Goal: Task Accomplishment & Management: Manage account settings

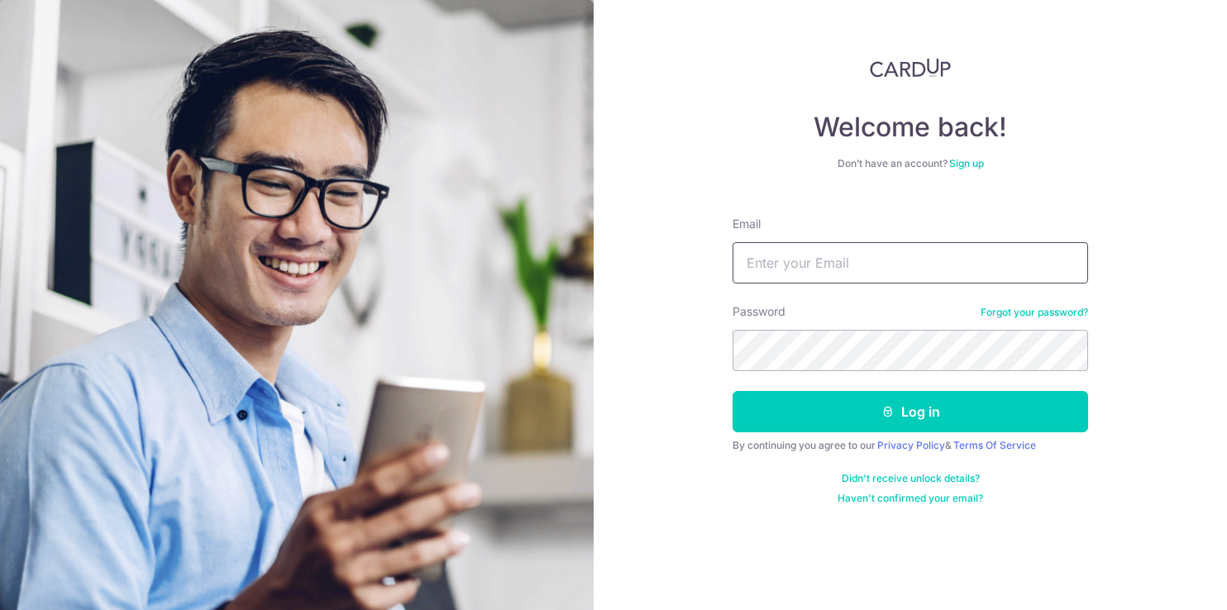
click at [828, 262] on input "Email" at bounding box center [911, 262] width 356 height 41
type input "haiying_w@hotmail.com"
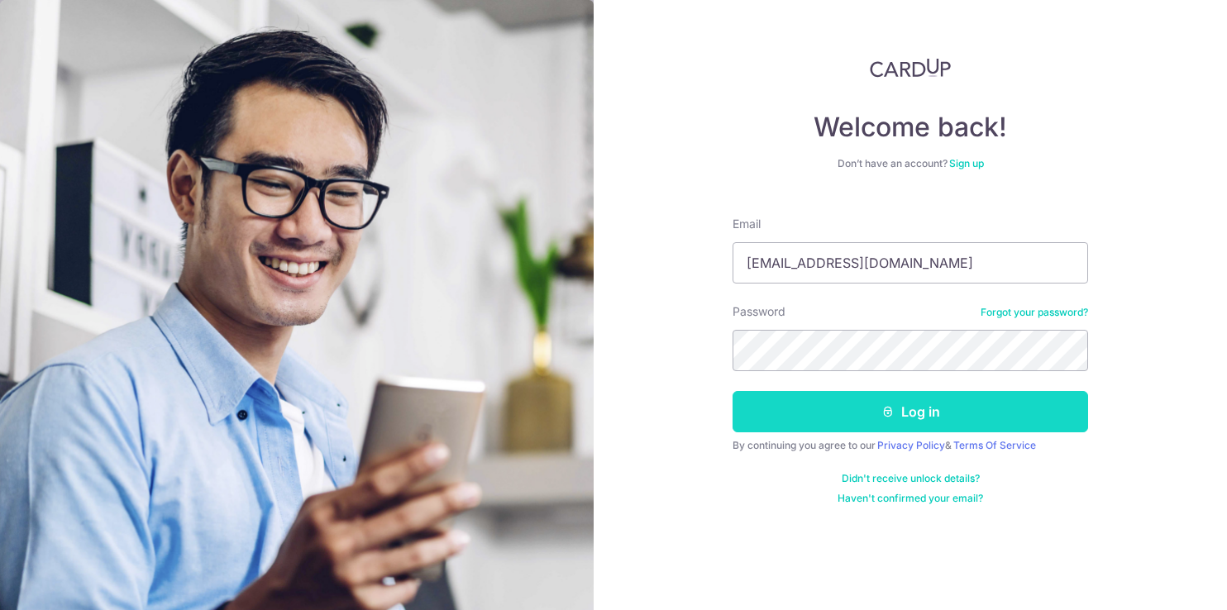
click at [888, 412] on icon "submit" at bounding box center [887, 411] width 13 height 13
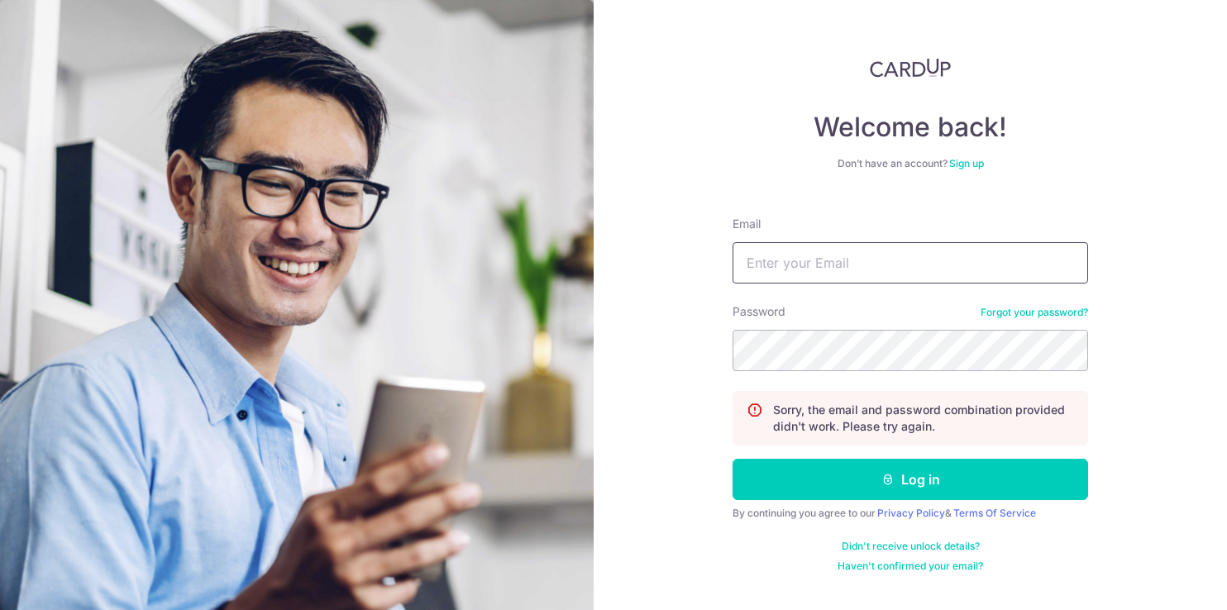
click at [844, 264] on input "Email" at bounding box center [911, 262] width 356 height 41
type input "[EMAIL_ADDRESS][DOMAIN_NAME]"
click at [679, 344] on div "Welcome back! Don’t have an account? Sign up Email haiying_w@hotmail.com Passwo…" at bounding box center [910, 305] width 633 height 610
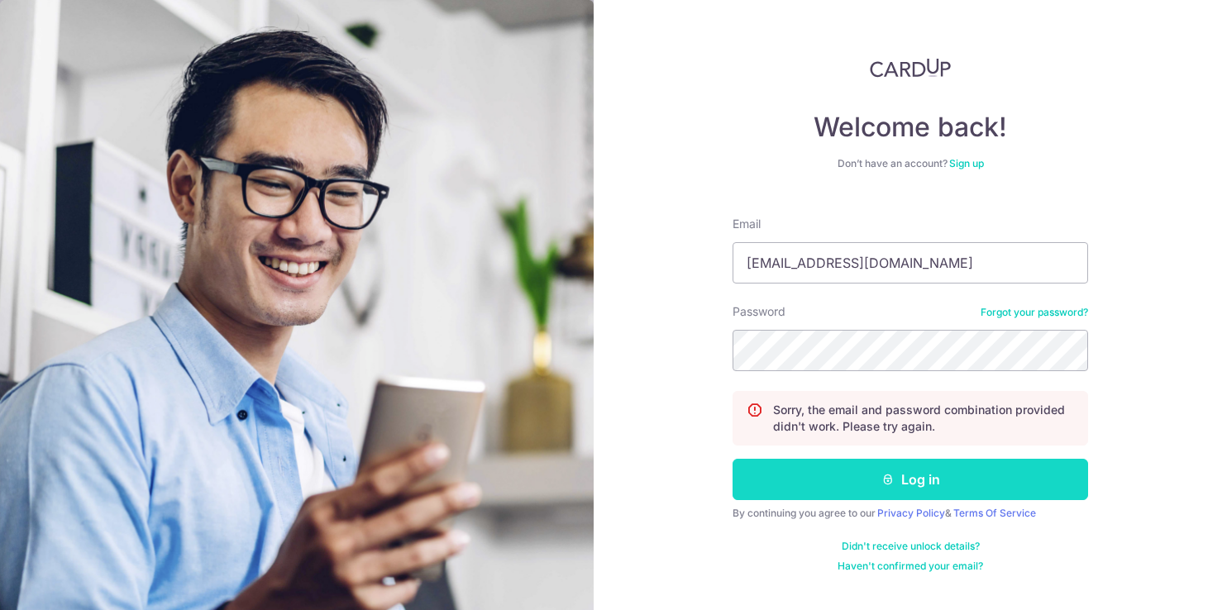
click at [825, 480] on button "Log in" at bounding box center [911, 479] width 356 height 41
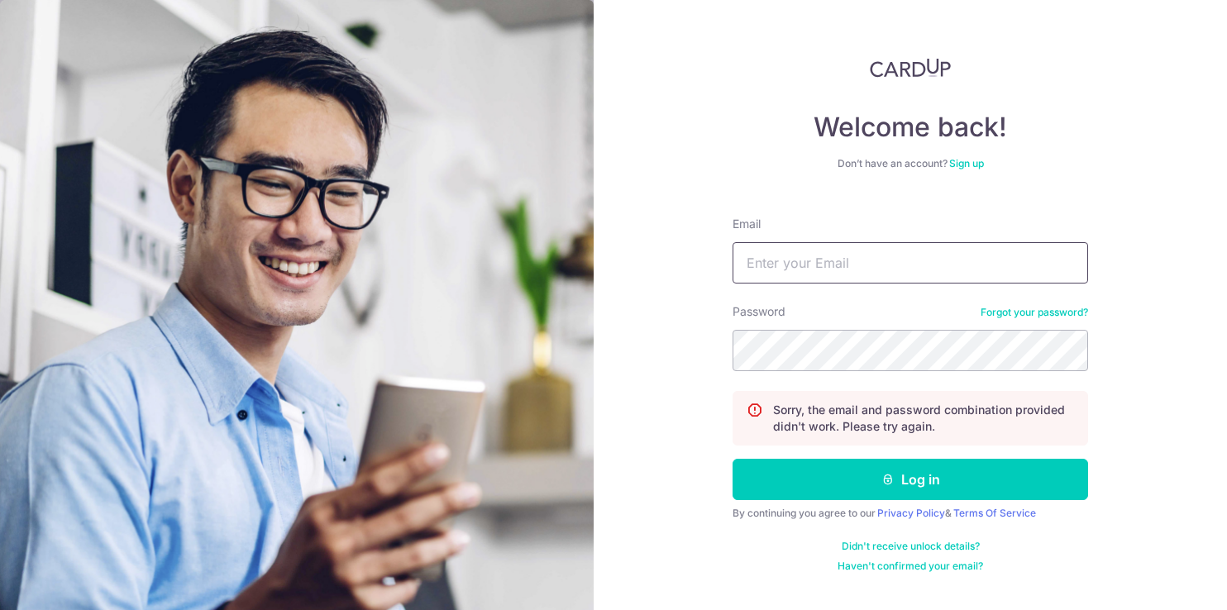
click at [821, 270] on input "Email" at bounding box center [911, 262] width 356 height 41
type input "[EMAIL_ADDRESS][DOMAIN_NAME]"
click at [585, 348] on section "Welcome back! Don’t have an account? Sign up Email haiying_w@hotmail.com Passwo…" at bounding box center [613, 305] width 1227 height 610
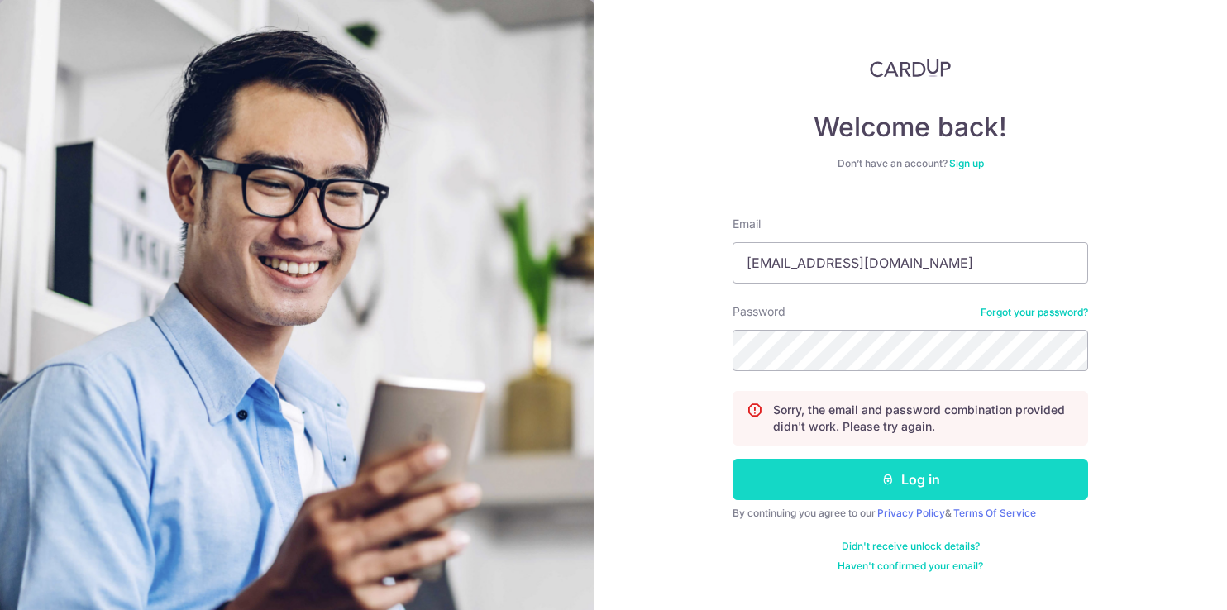
click at [843, 480] on button "Log in" at bounding box center [911, 479] width 356 height 41
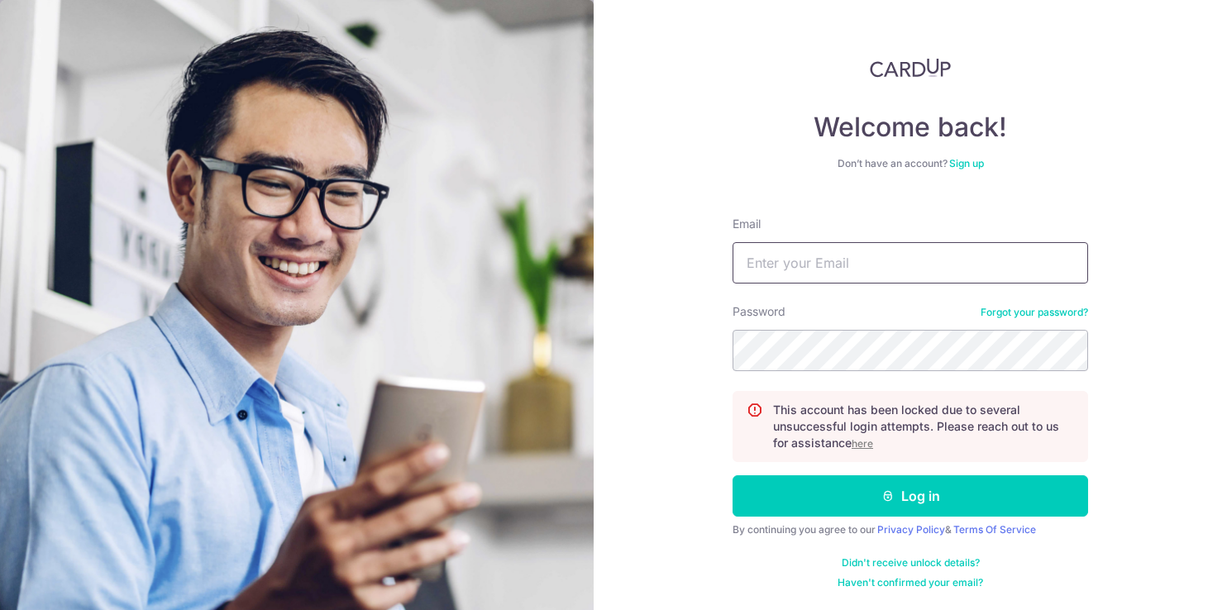
click at [835, 265] on input "Email" at bounding box center [911, 262] width 356 height 41
type input "[EMAIL_ADDRESS][DOMAIN_NAME]"
click at [1021, 312] on link "Forgot your password?" at bounding box center [1034, 312] width 107 height 13
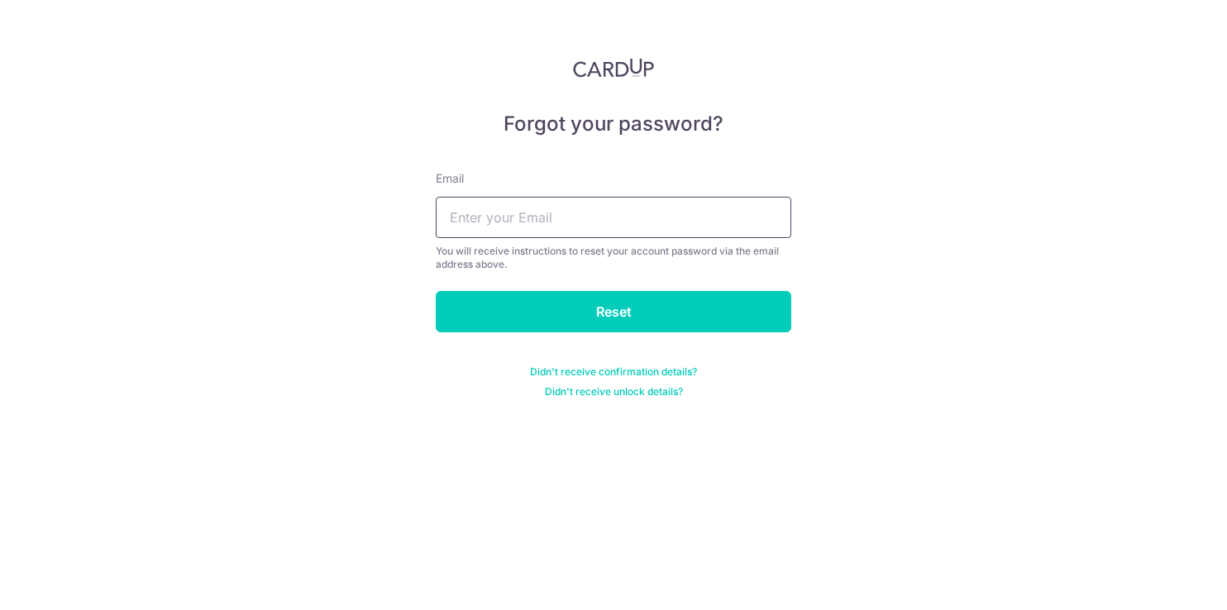
click at [581, 213] on input "text" at bounding box center [614, 217] width 356 height 41
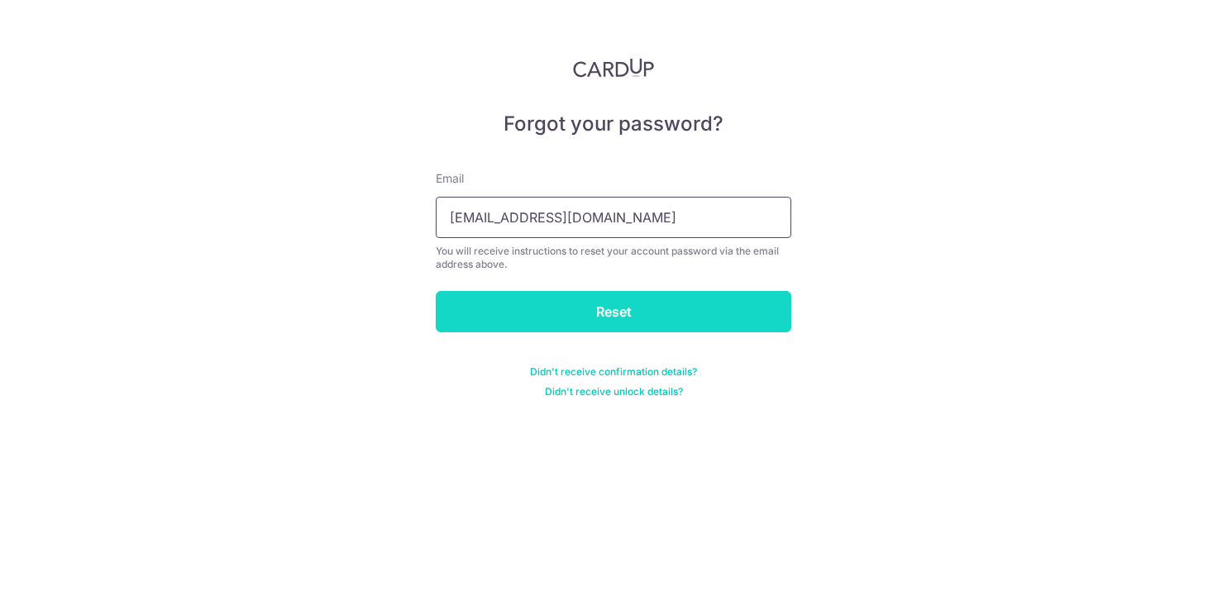
type input "haiying_w@hotmail.com"
click at [463, 313] on input "Reset" at bounding box center [614, 311] width 356 height 41
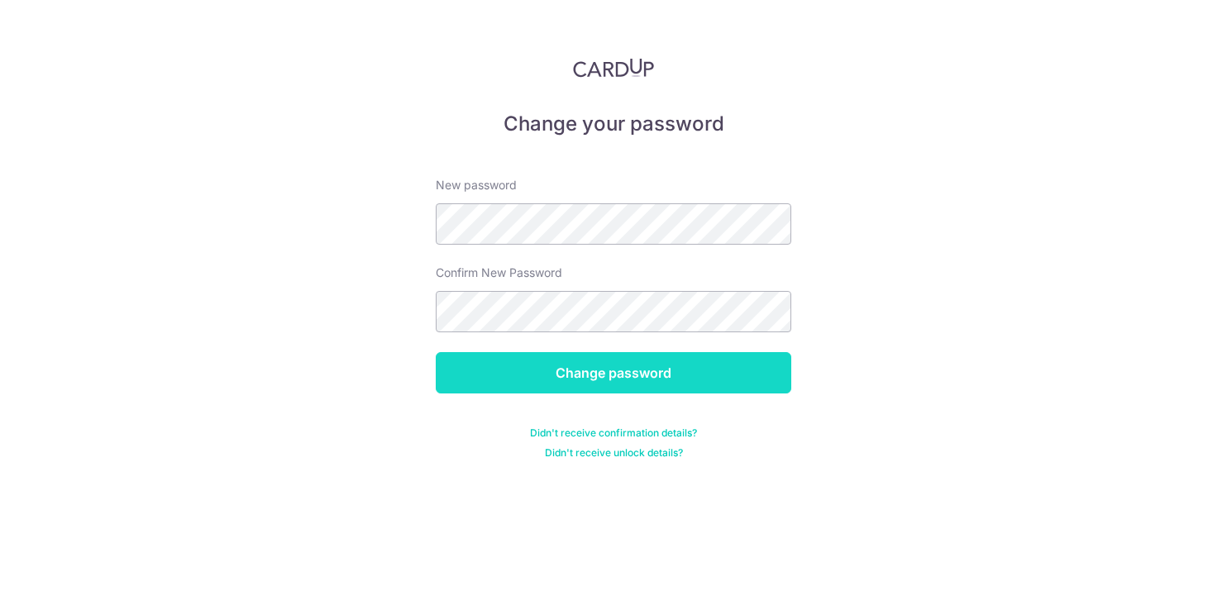
click at [601, 375] on input "Change password" at bounding box center [614, 372] width 356 height 41
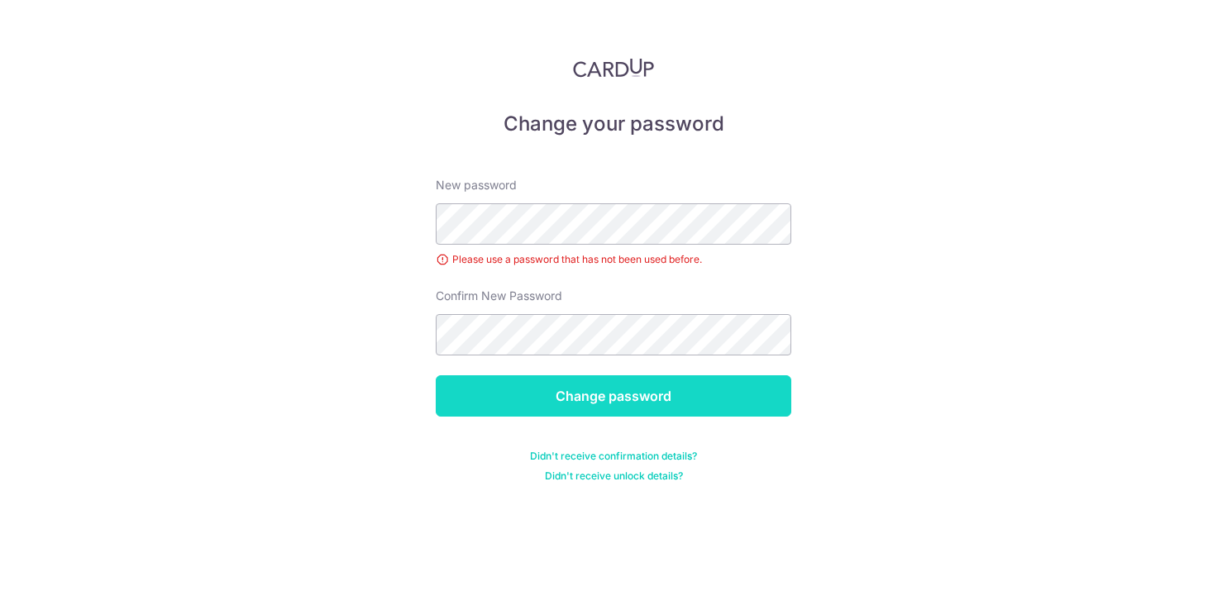
click at [604, 399] on input "Change password" at bounding box center [614, 395] width 356 height 41
